Goal: Task Accomplishment & Management: Manage account settings

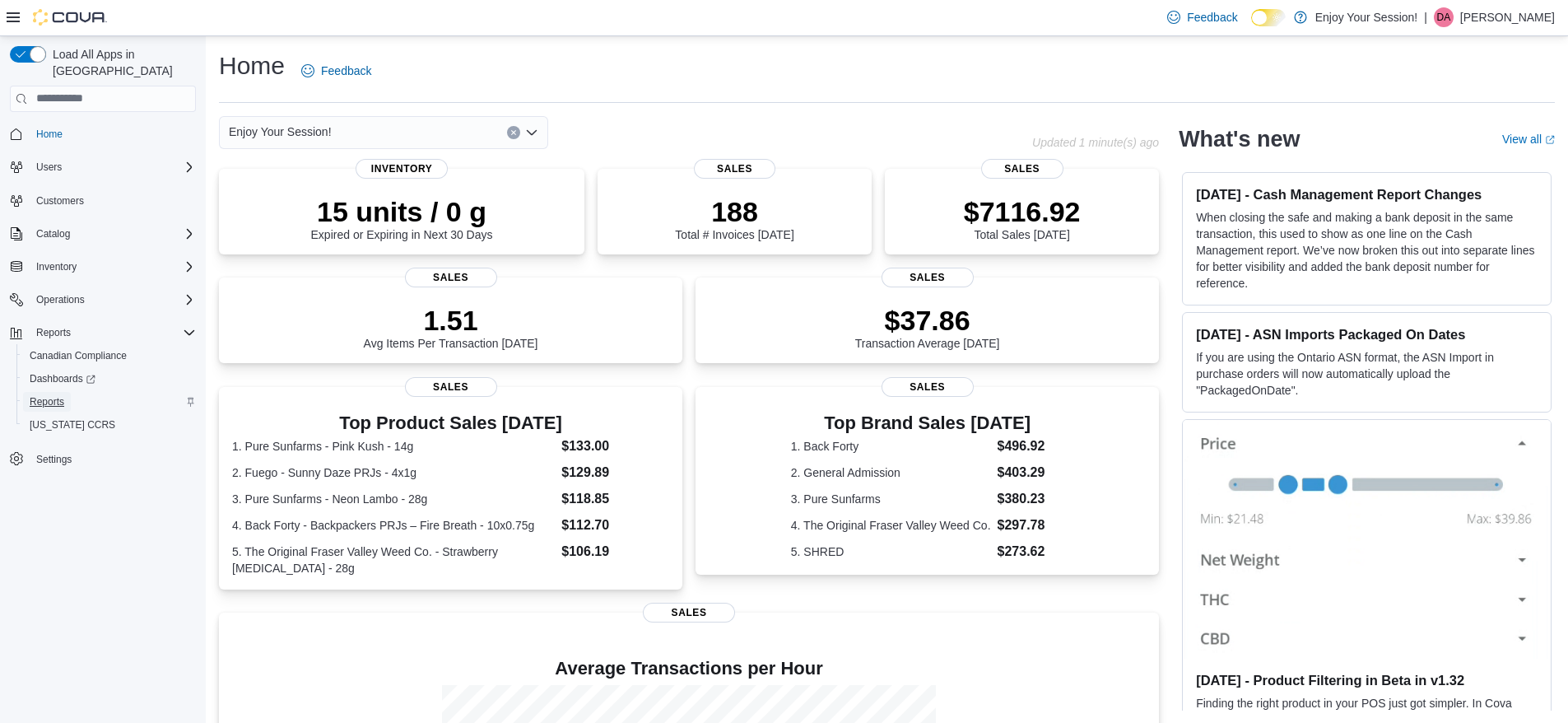
click at [52, 395] on span "Reports" at bounding box center [47, 402] width 35 height 14
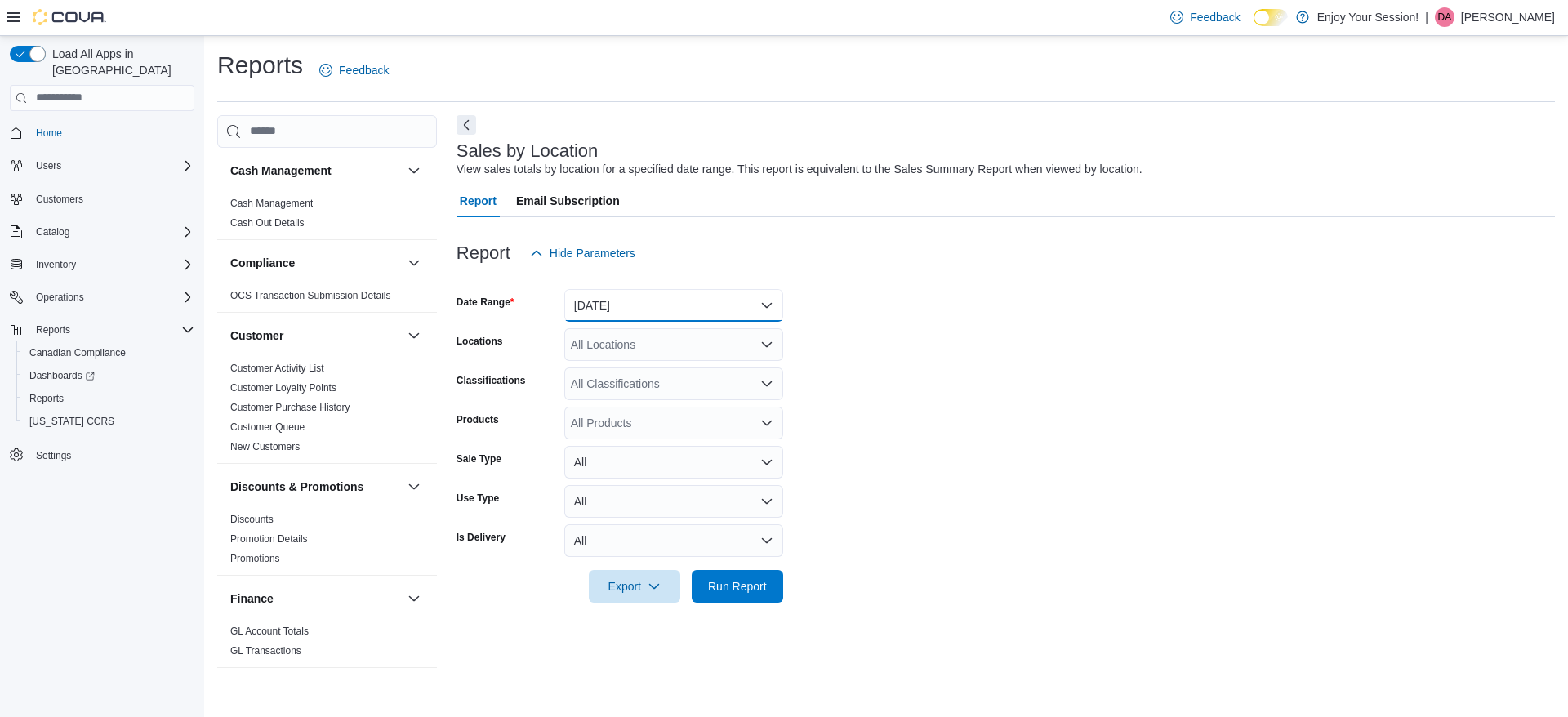
click at [720, 303] on button "[DATE]" at bounding box center [674, 306] width 219 height 33
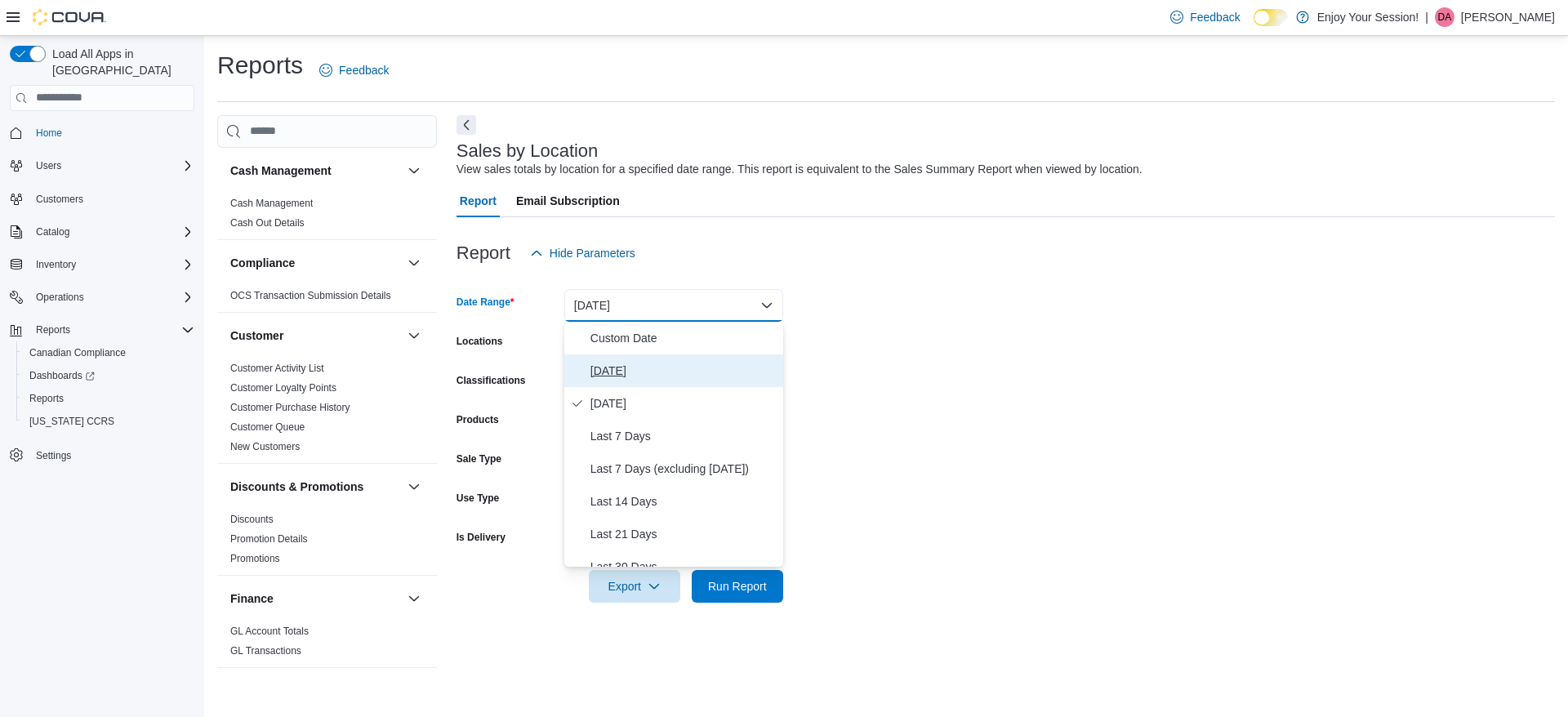
click at [607, 372] on span "[DATE]" at bounding box center [684, 370] width 187 height 19
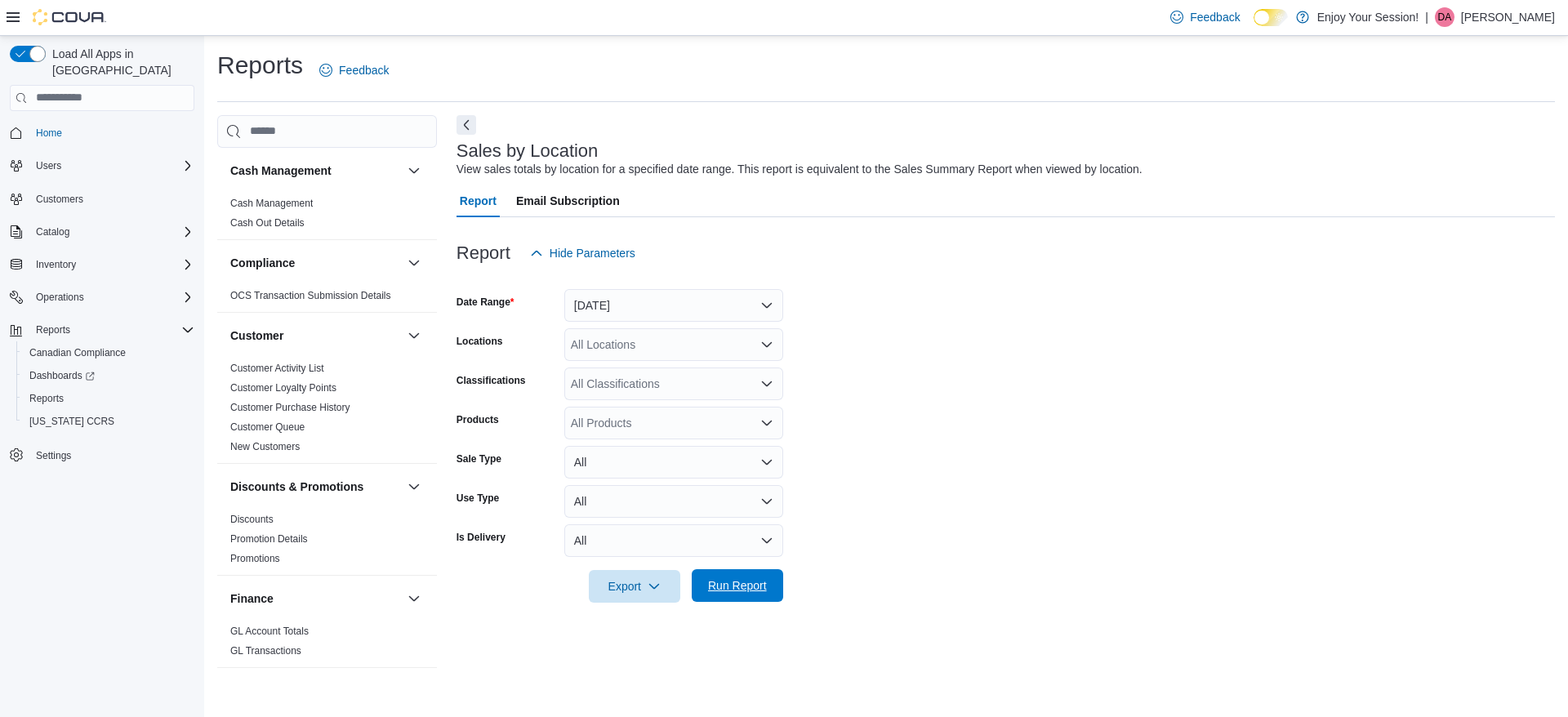
click at [721, 593] on span "Run Report" at bounding box center [736, 584] width 59 height 16
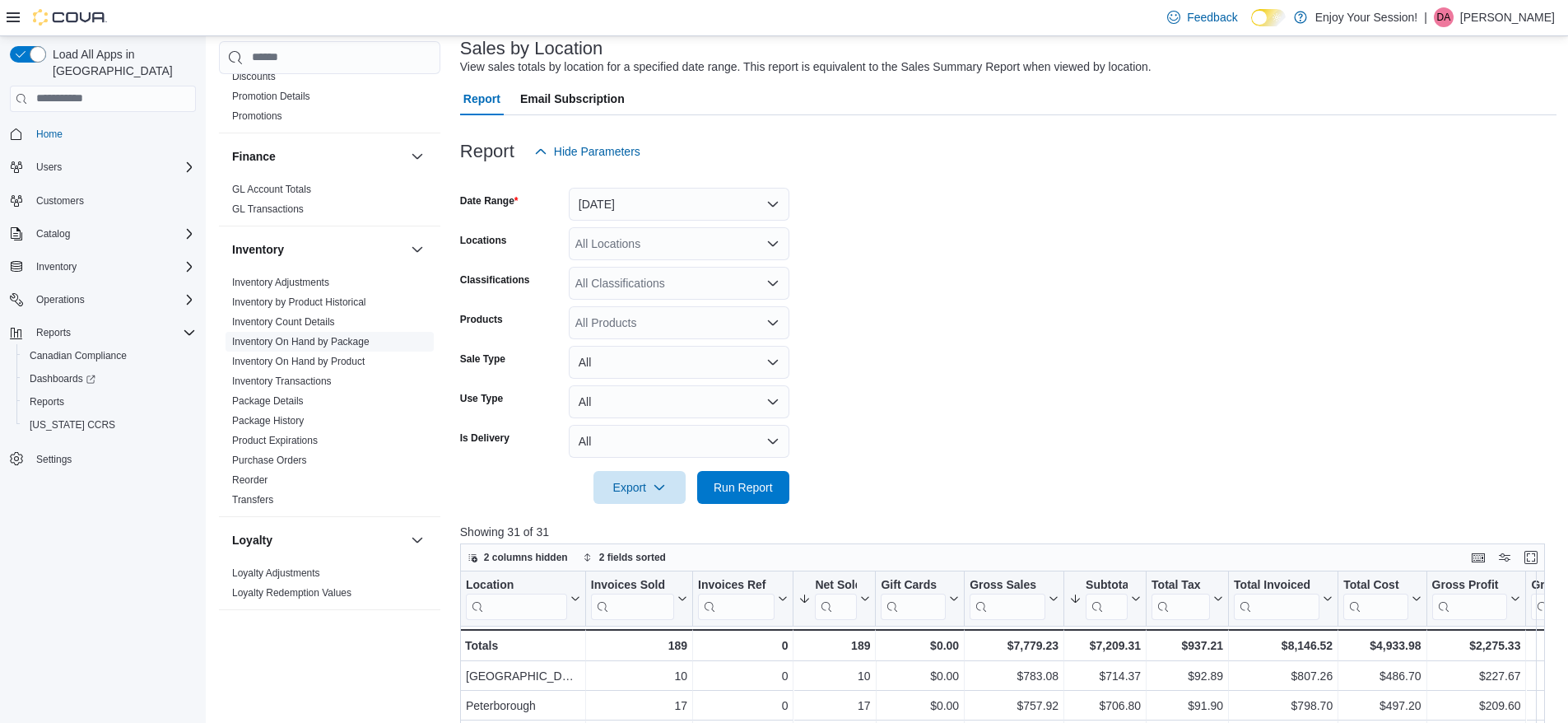
scroll to position [367, 0]
click at [344, 364] on link "Inventory On Hand by Product" at bounding box center [298, 366] width 133 height 12
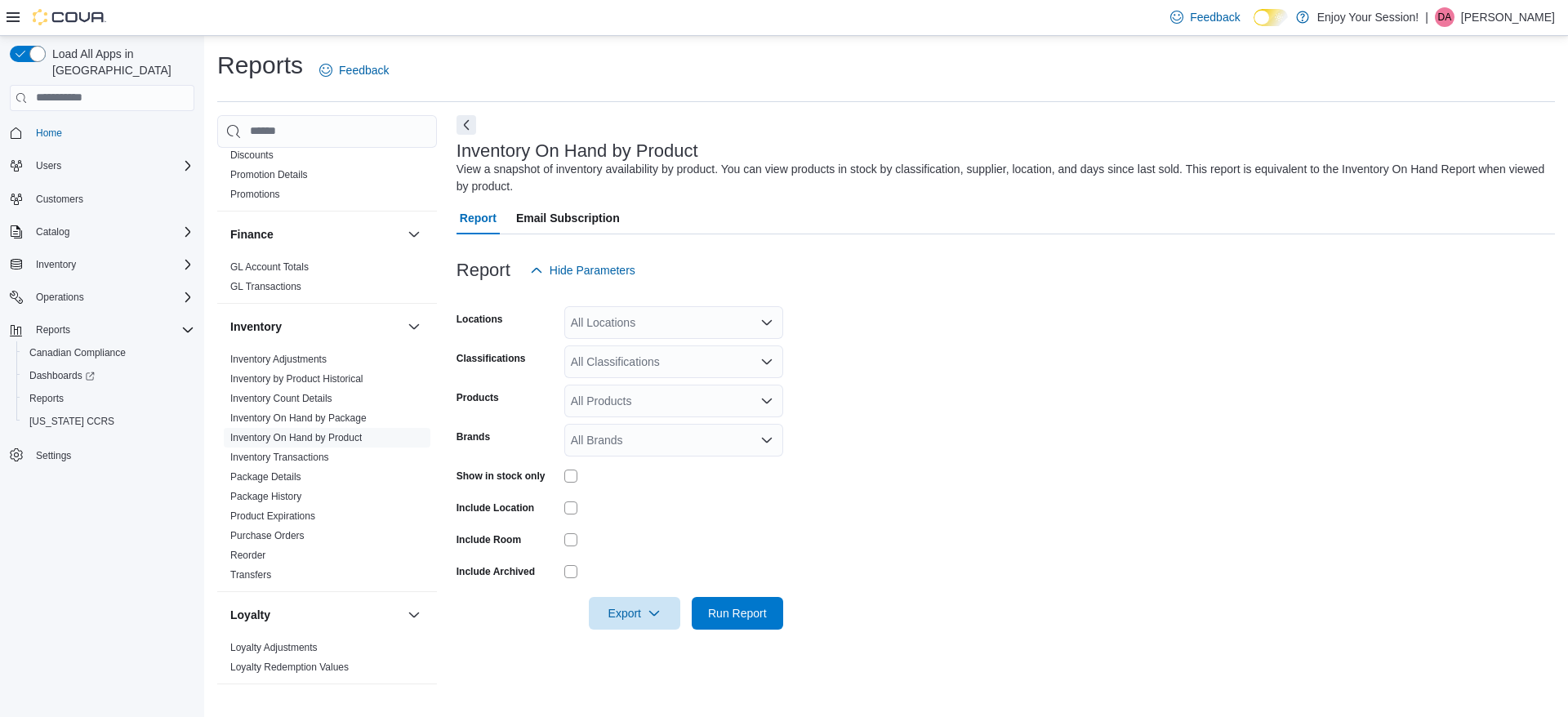
click at [575, 222] on span "Email Subscription" at bounding box center [568, 218] width 104 height 33
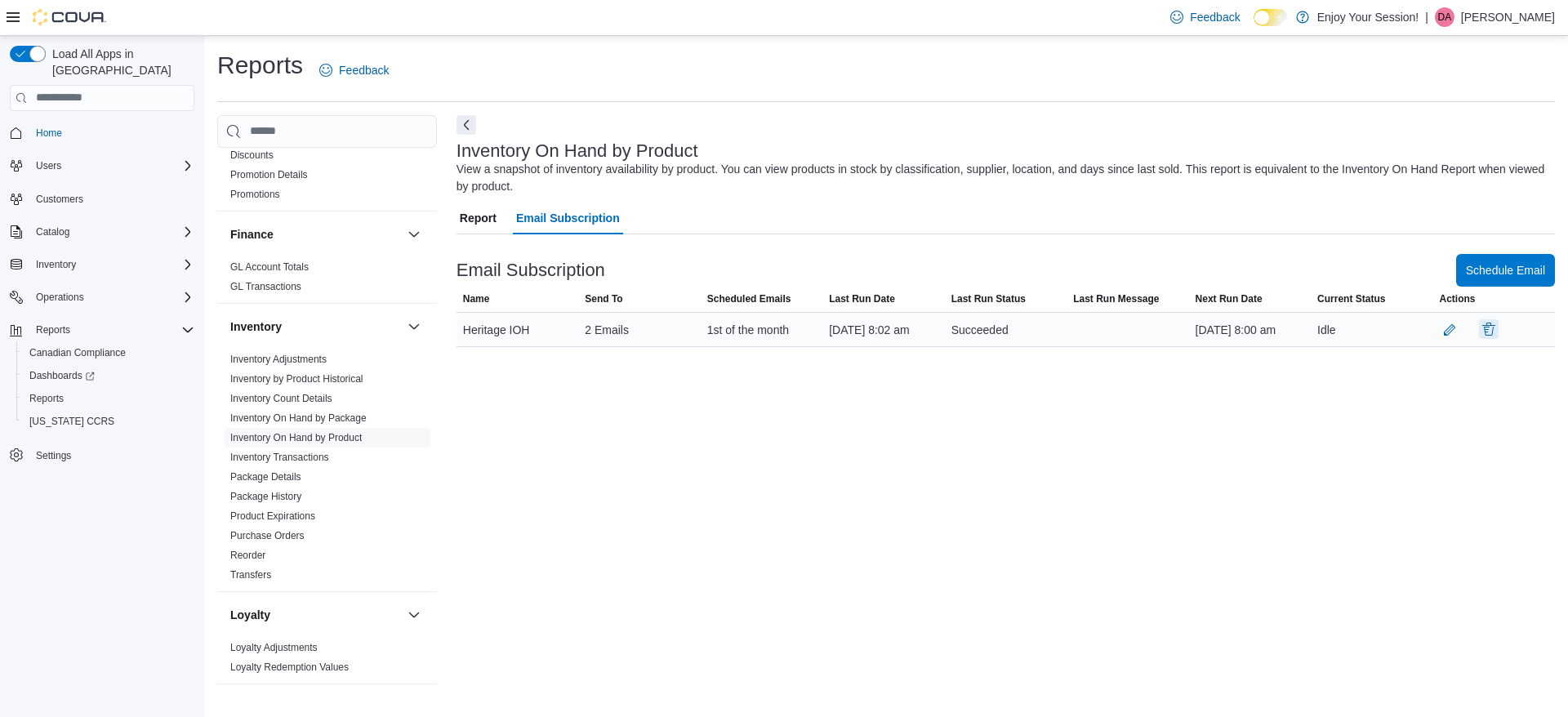
click at [1490, 338] on button "button" at bounding box center [1488, 329] width 19 height 19
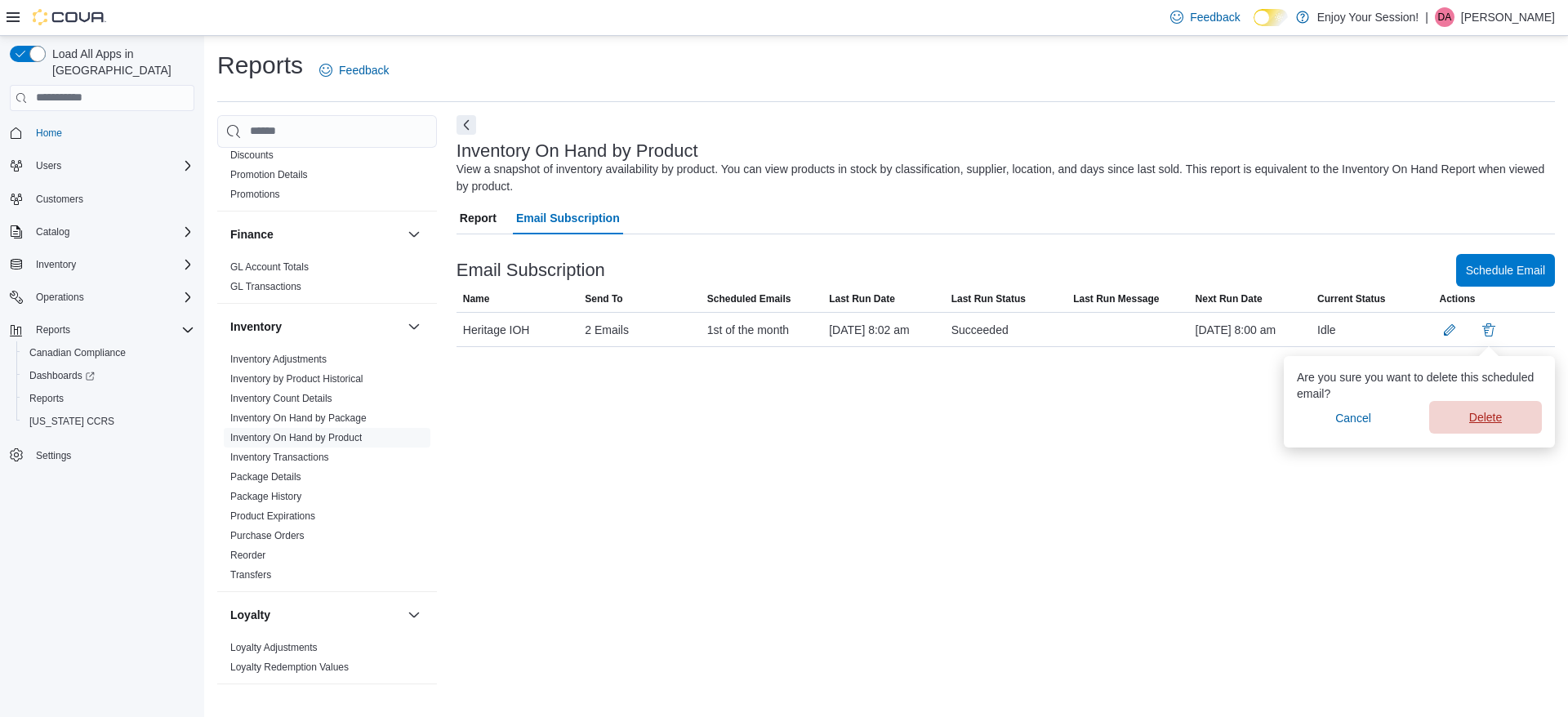
click at [1506, 420] on span "Delete" at bounding box center [1484, 417] width 93 height 33
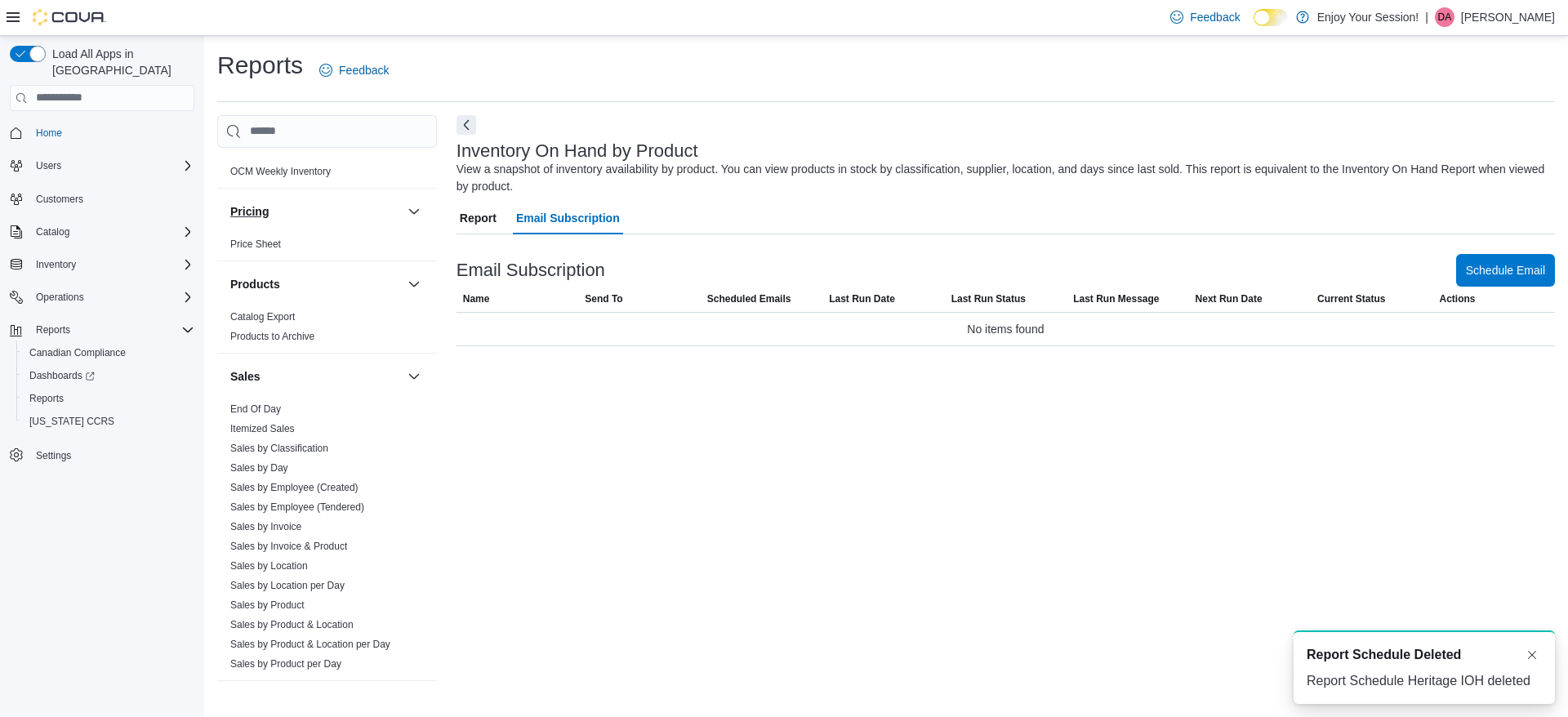
scroll to position [933, 0]
click at [308, 508] on link "Sales by Employee (Tendered)" at bounding box center [296, 507] width 134 height 12
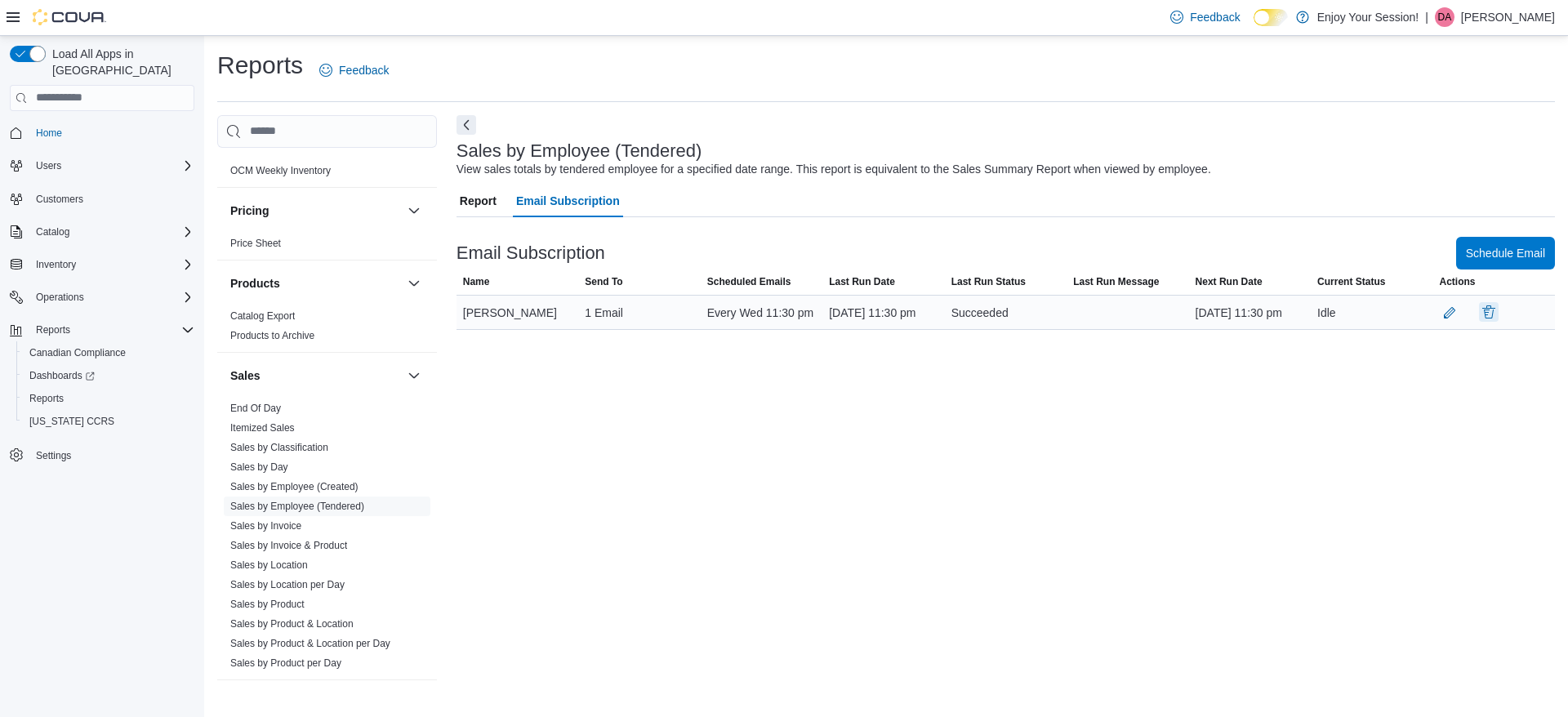
click at [1492, 322] on button "button" at bounding box center [1488, 311] width 19 height 19
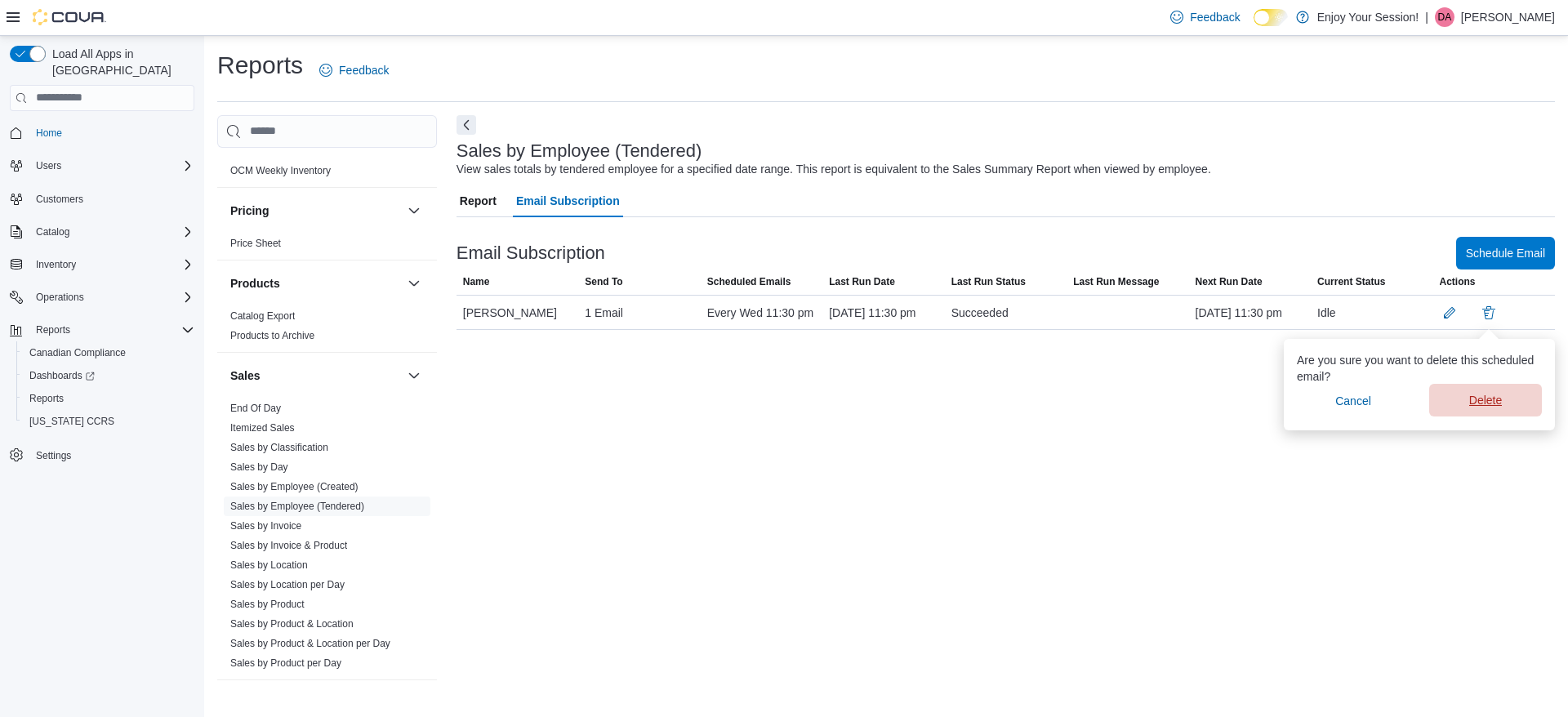
click at [1509, 408] on span "Delete" at bounding box center [1484, 400] width 93 height 33
